Goal: Obtain resource: Download file/media

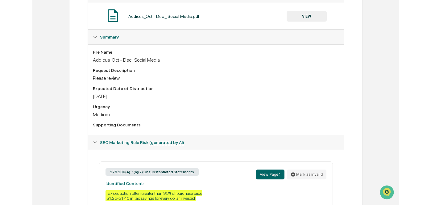
scroll to position [53, 0]
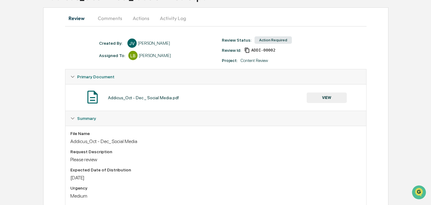
click at [330, 100] on button "VIEW" at bounding box center [327, 98] width 40 height 11
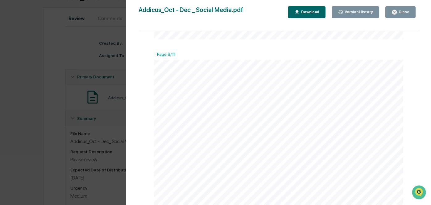
scroll to position [1700, 0]
click at [367, 11] on icon "button" at bounding box center [395, 12] width 6 height 6
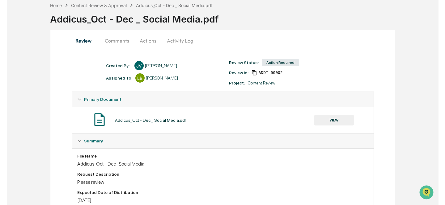
scroll to position [0, 0]
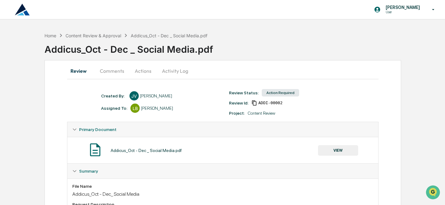
click at [146, 71] on button "Actions" at bounding box center [143, 71] width 28 height 15
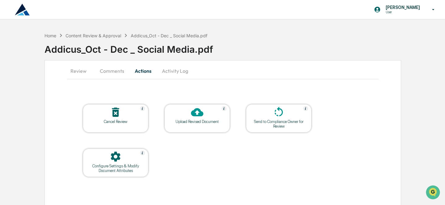
click at [79, 70] on button "Review" at bounding box center [81, 71] width 28 height 15
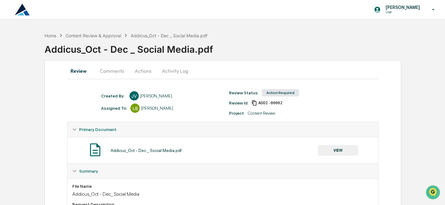
click at [329, 152] on button "VIEW" at bounding box center [338, 150] width 40 height 11
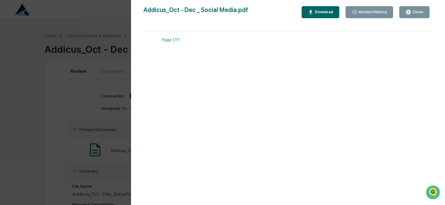
click at [320, 16] on button "Download" at bounding box center [320, 12] width 38 height 12
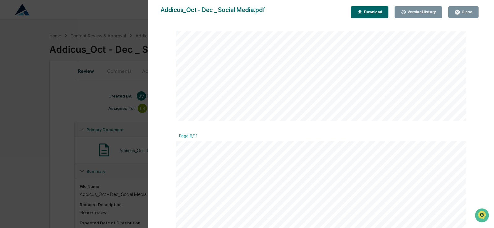
scroll to position [1879, 0]
click at [367, 11] on icon "button" at bounding box center [457, 12] width 5 height 5
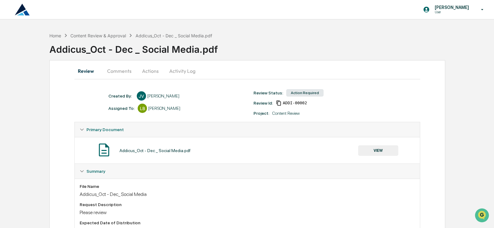
click at [118, 68] on button "Comments" at bounding box center [119, 71] width 34 height 15
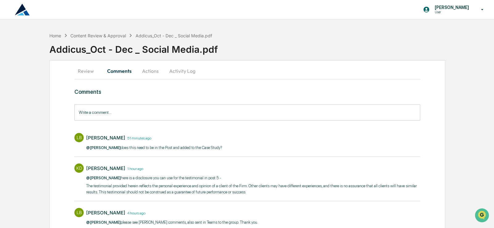
click at [133, 114] on input "Write a comment..." at bounding box center [247, 112] width 346 height 16
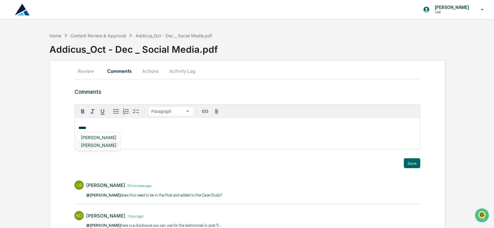
click at [95, 141] on div "[PERSON_NAME]" at bounding box center [98, 145] width 40 height 8
click at [99, 135] on div "[PERSON_NAME]" at bounding box center [98, 138] width 40 height 8
drag, startPoint x: 88, startPoint y: 128, endPoint x: 69, endPoint y: 129, distance: 18.9
click at [141, 126] on p "**********" at bounding box center [247, 128] width 338 height 4
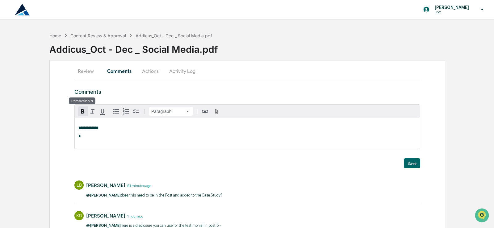
click at [81, 111] on icon "button" at bounding box center [82, 111] width 7 height 7
click at [367, 162] on button "Save" at bounding box center [412, 163] width 16 height 10
